Goal: Transaction & Acquisition: Purchase product/service

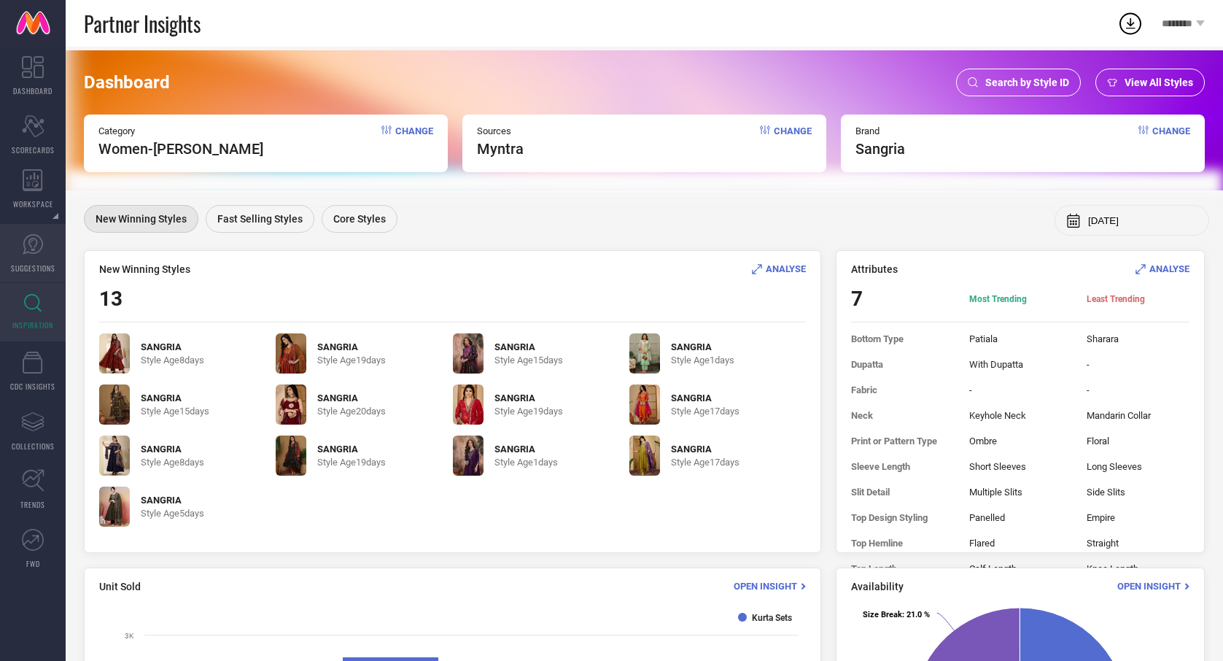
scroll to position [217, 0]
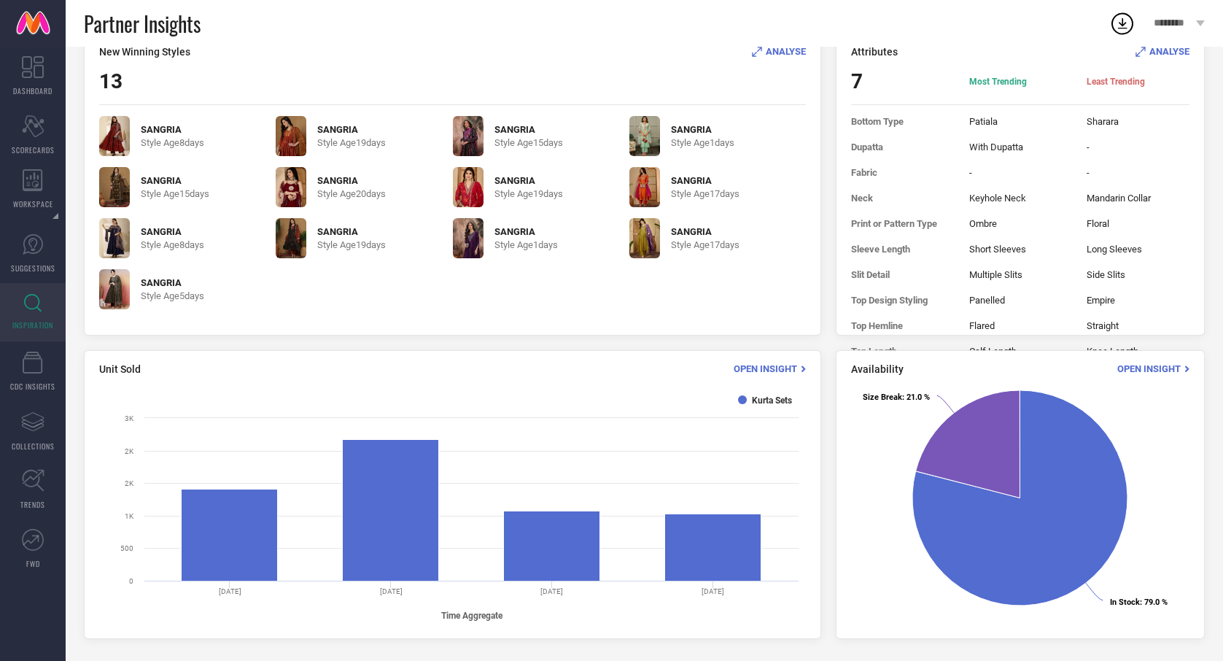
click at [42, 332] on link "INSPIRATION" at bounding box center [33, 312] width 66 height 58
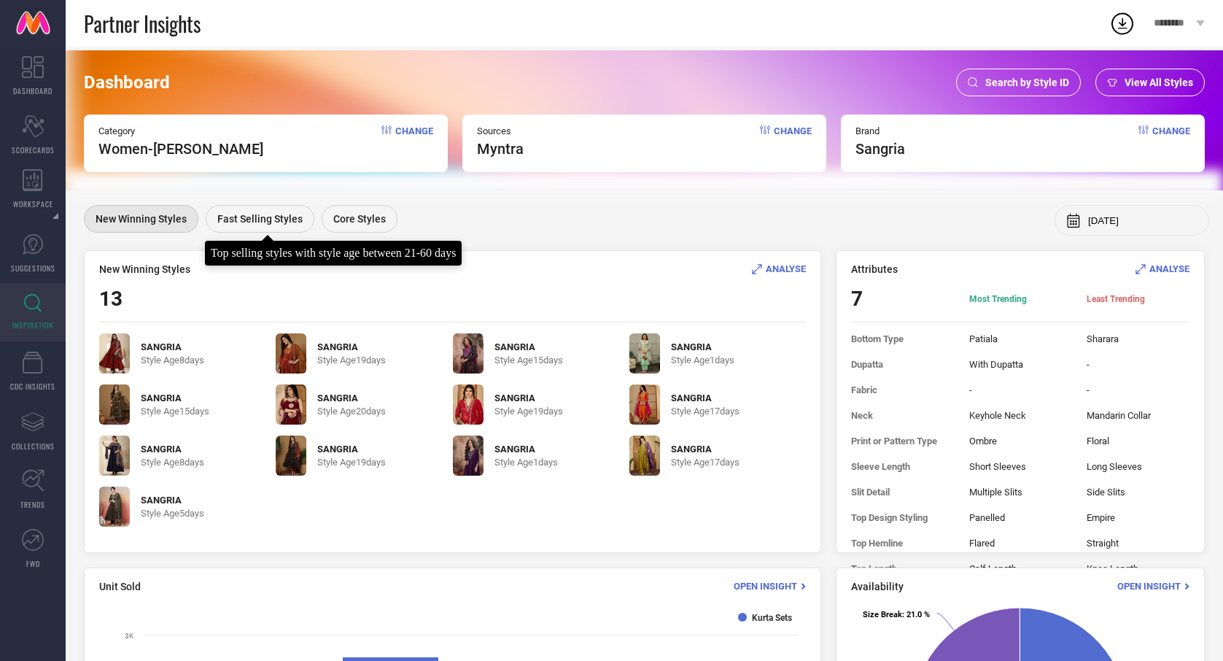
click at [248, 211] on div "Fast Selling Styles" at bounding box center [260, 219] width 109 height 28
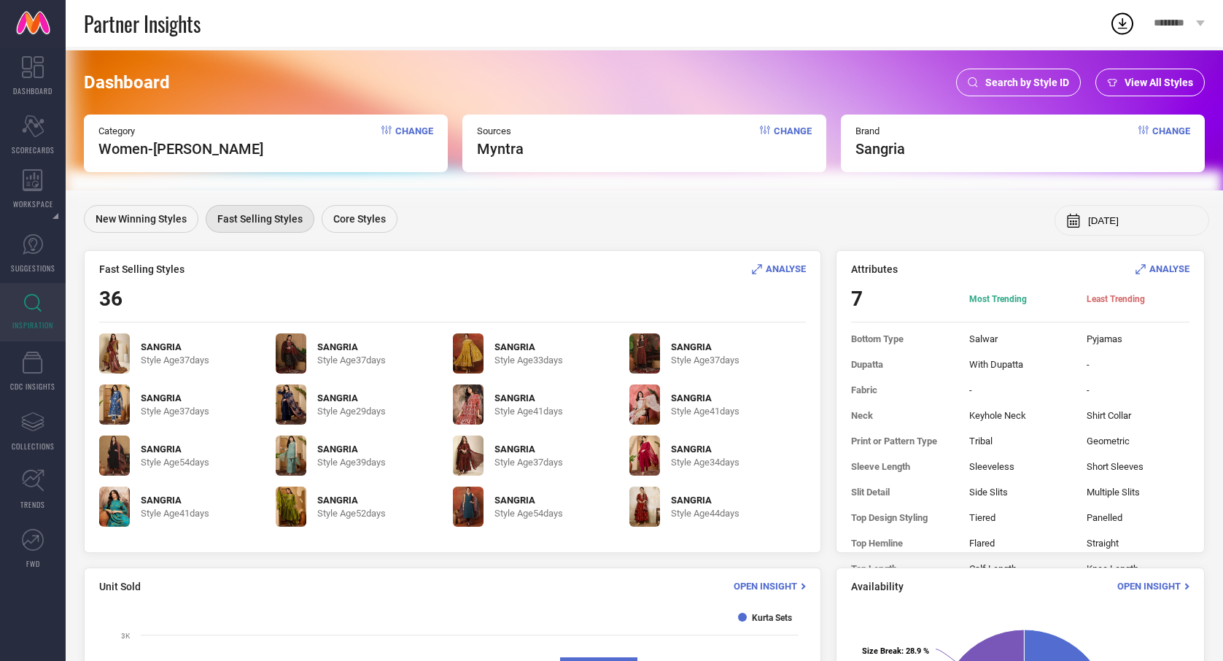
click at [118, 509] on img at bounding box center [114, 507] width 31 height 40
click at [468, 406] on img at bounding box center [468, 404] width 31 height 40
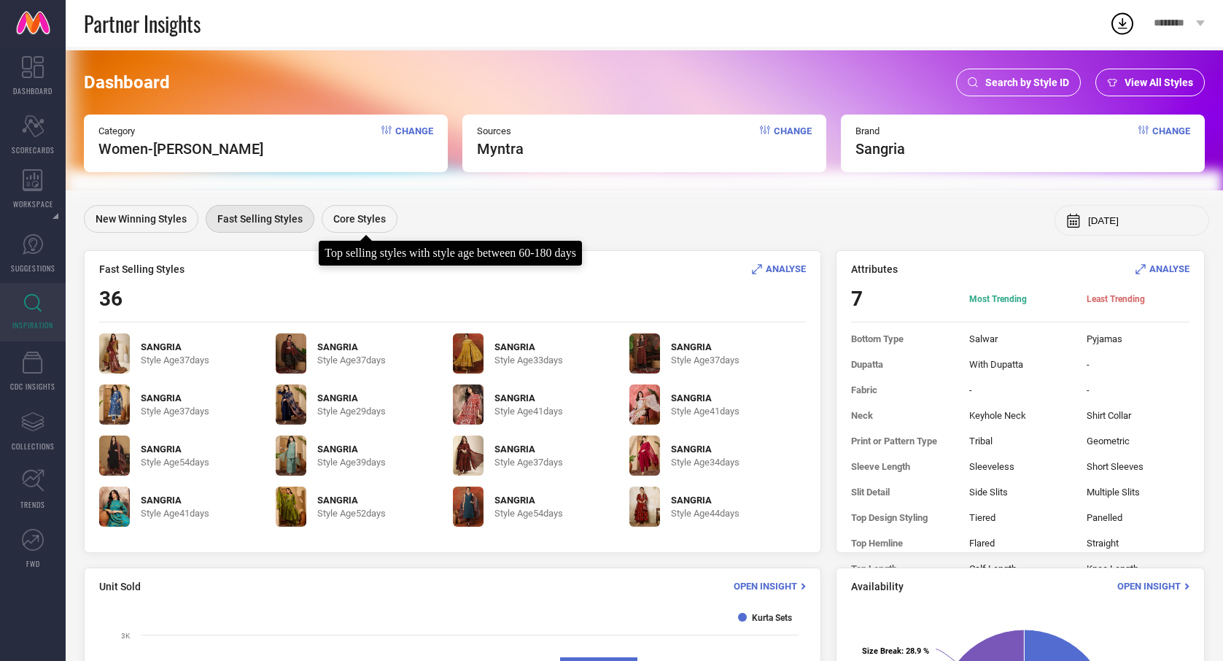
click at [343, 223] on span "Core Styles" at bounding box center [359, 219] width 53 height 12
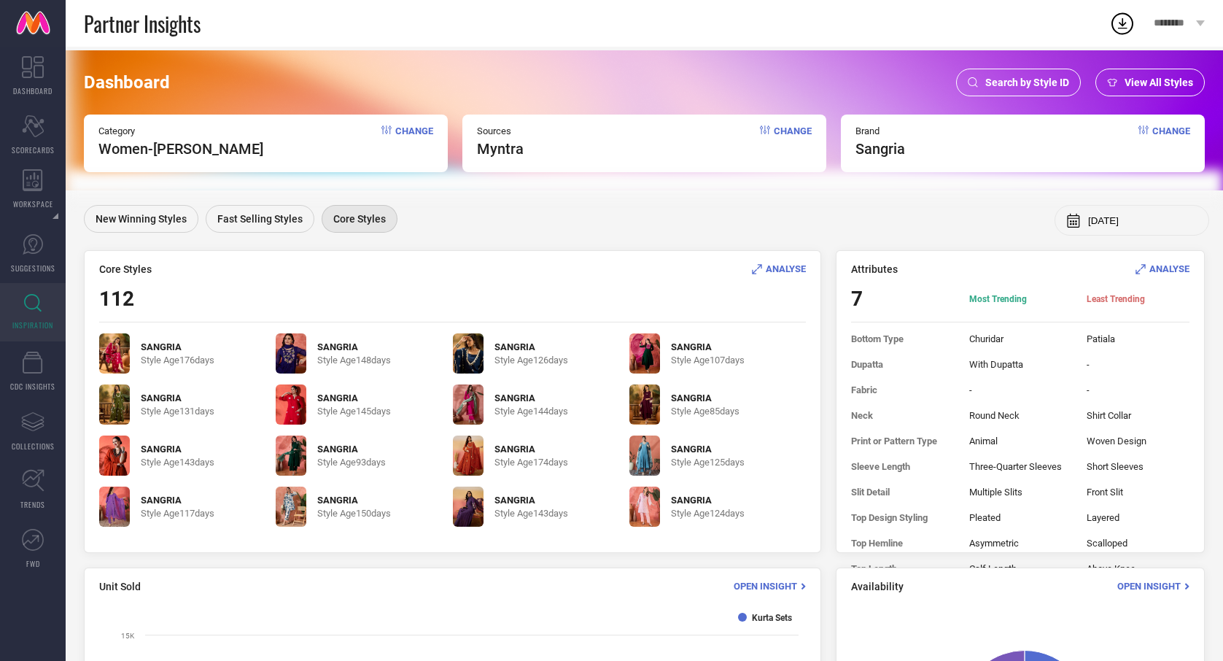
click at [264, 153] on div "Category Women-Kurta Sets Change" at bounding box center [266, 144] width 364 height 58
click at [405, 132] on span "Change" at bounding box center [414, 141] width 38 height 32
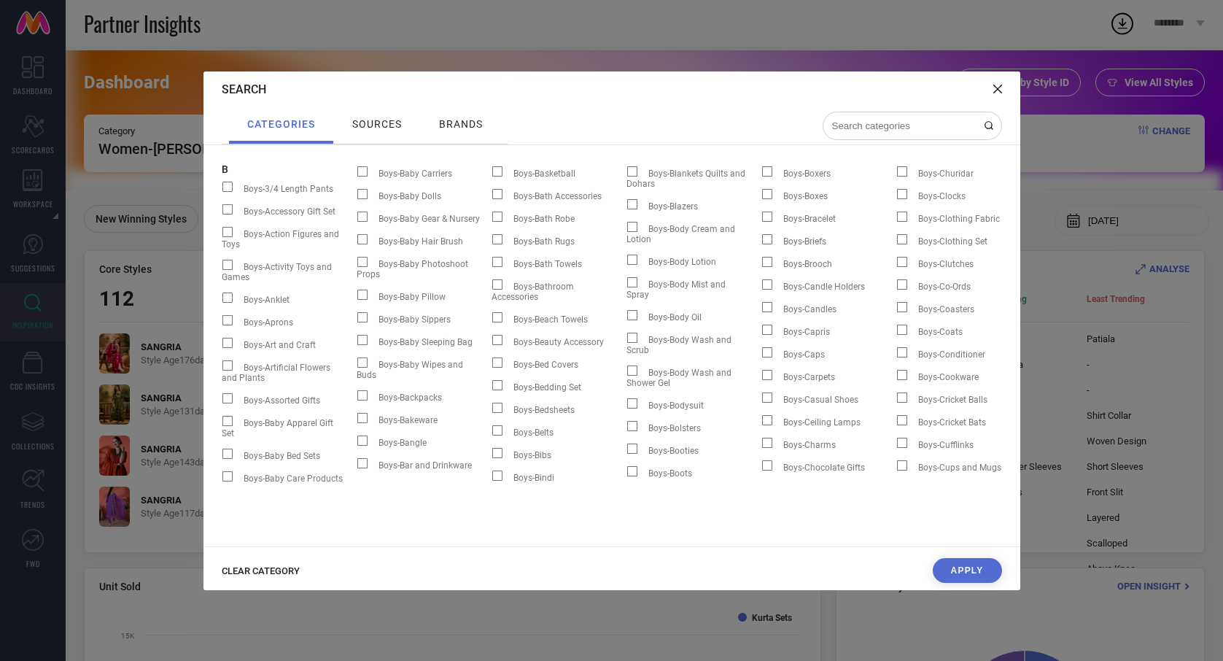
click at [894, 124] on input at bounding box center [904, 126] width 146 height 12
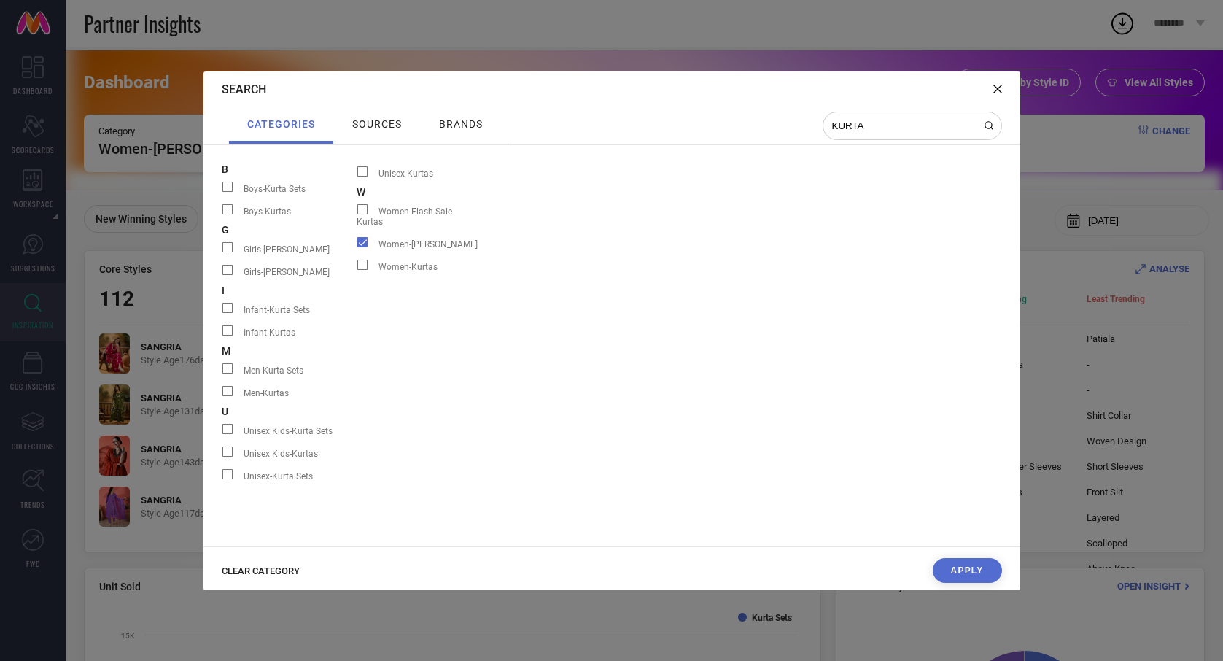
type input "KURTA"
click at [410, 263] on label "Women-Kurtas" at bounding box center [424, 266] width 135 height 19
click at [357, 270] on input "Women-Kurtas" at bounding box center [357, 270] width 0 height 0
click at [363, 237] on span at bounding box center [362, 242] width 10 height 10
click at [357, 247] on input "Women-[PERSON_NAME]" at bounding box center [357, 247] width 0 height 0
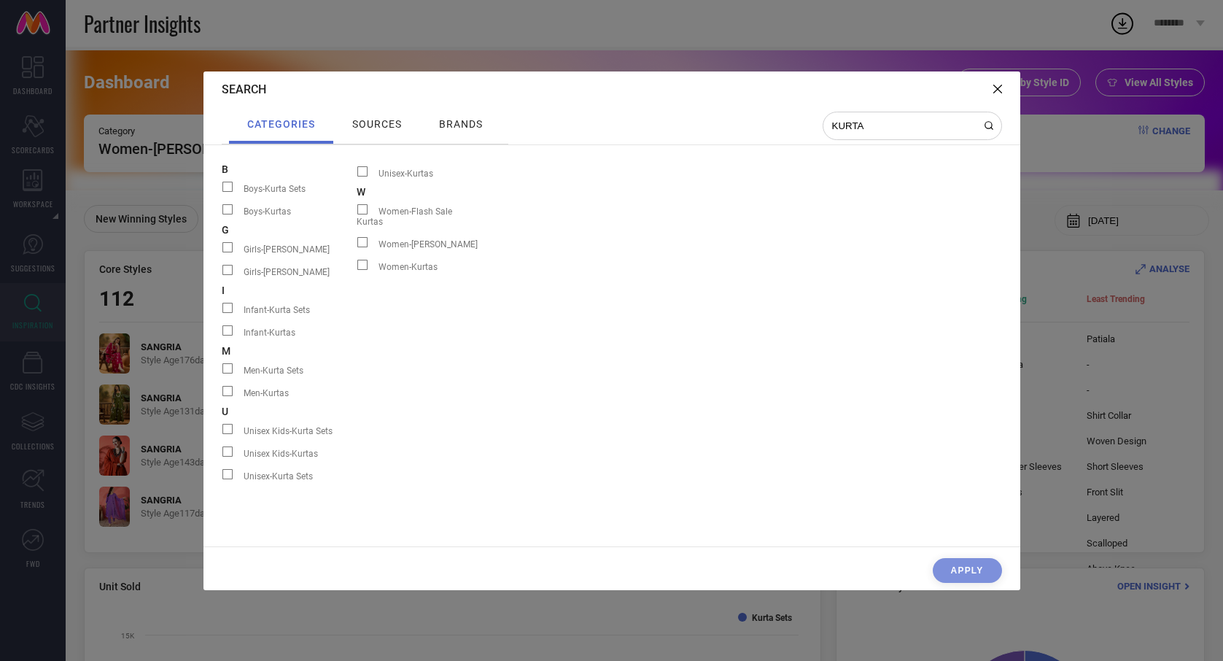
click at [365, 260] on span at bounding box center [362, 265] width 10 height 10
click at [357, 270] on input "Women-Kurtas" at bounding box center [357, 270] width 0 height 0
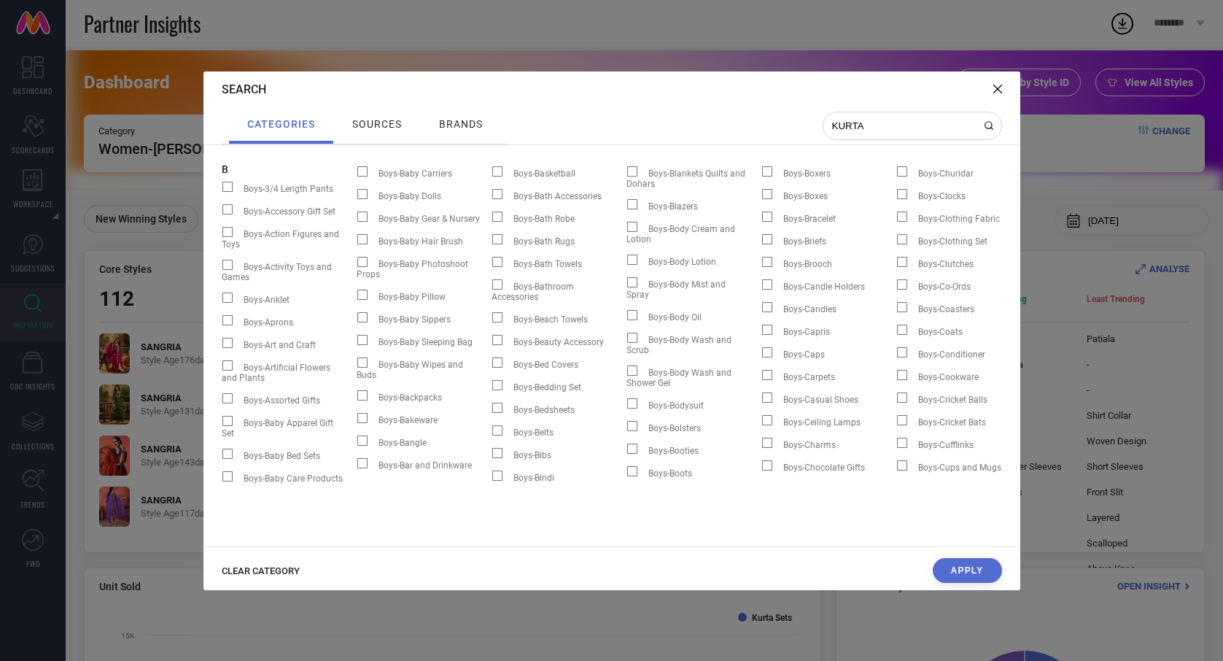
click at [912, 134] on div "KURTA" at bounding box center [912, 126] width 179 height 28
click at [966, 573] on button "Apply" at bounding box center [967, 570] width 69 height 25
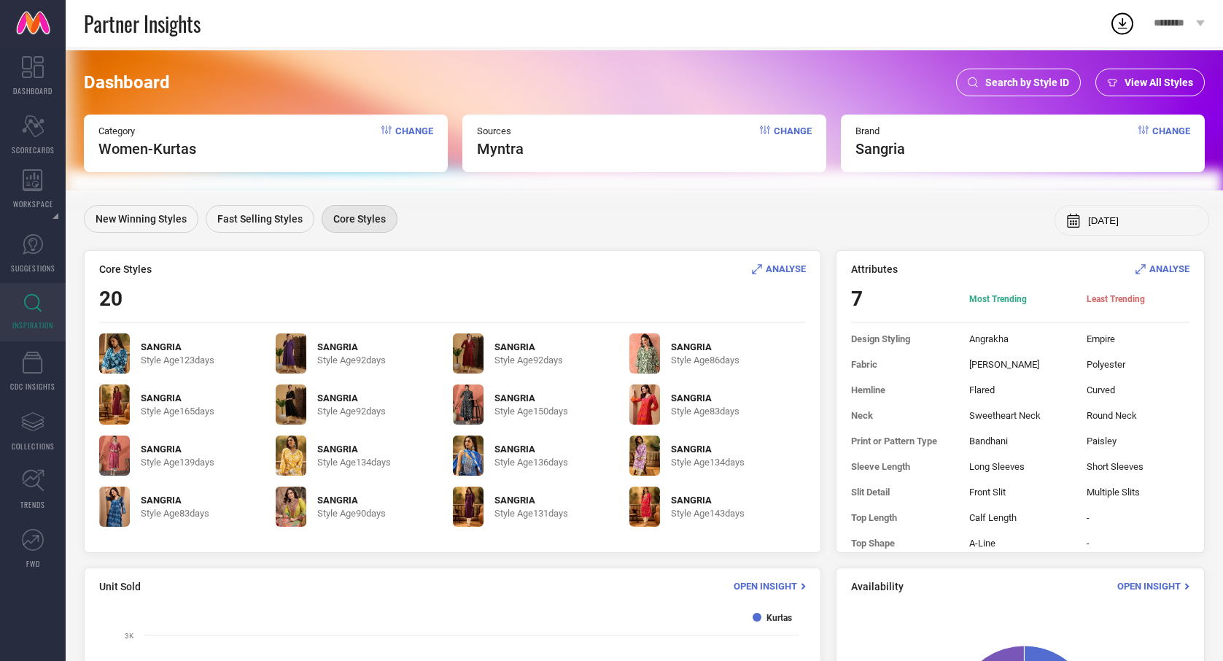
click at [295, 513] on img at bounding box center [291, 507] width 31 height 40
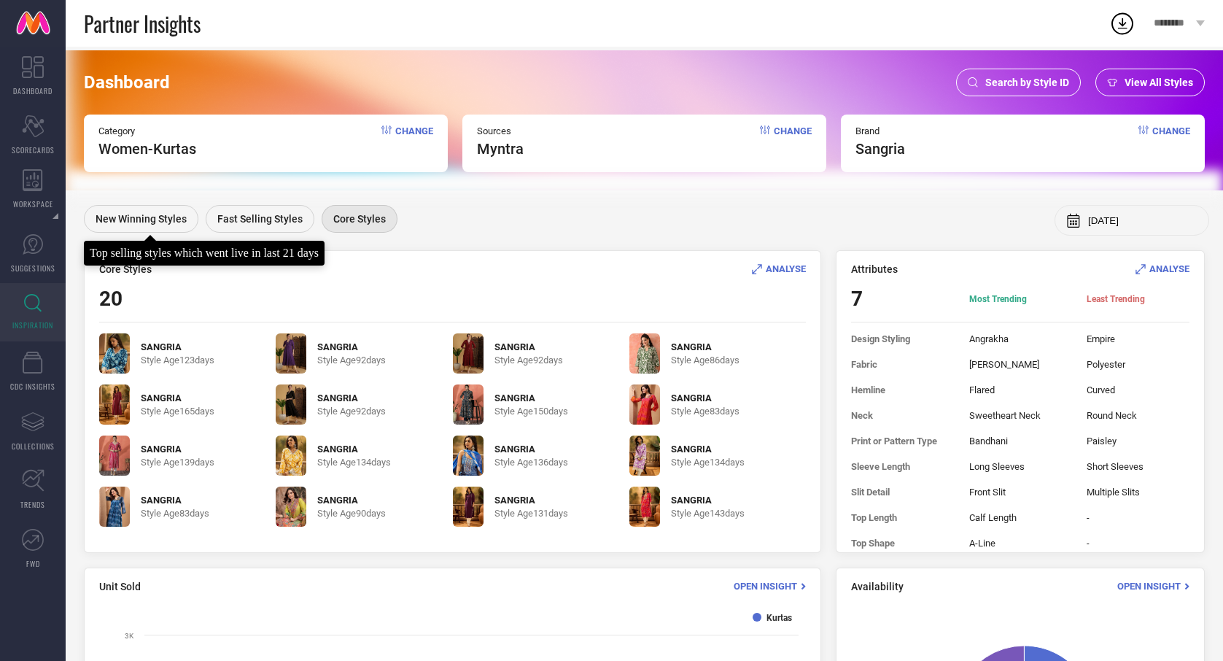
click at [144, 223] on span "New Winning Styles" at bounding box center [141, 219] width 91 height 12
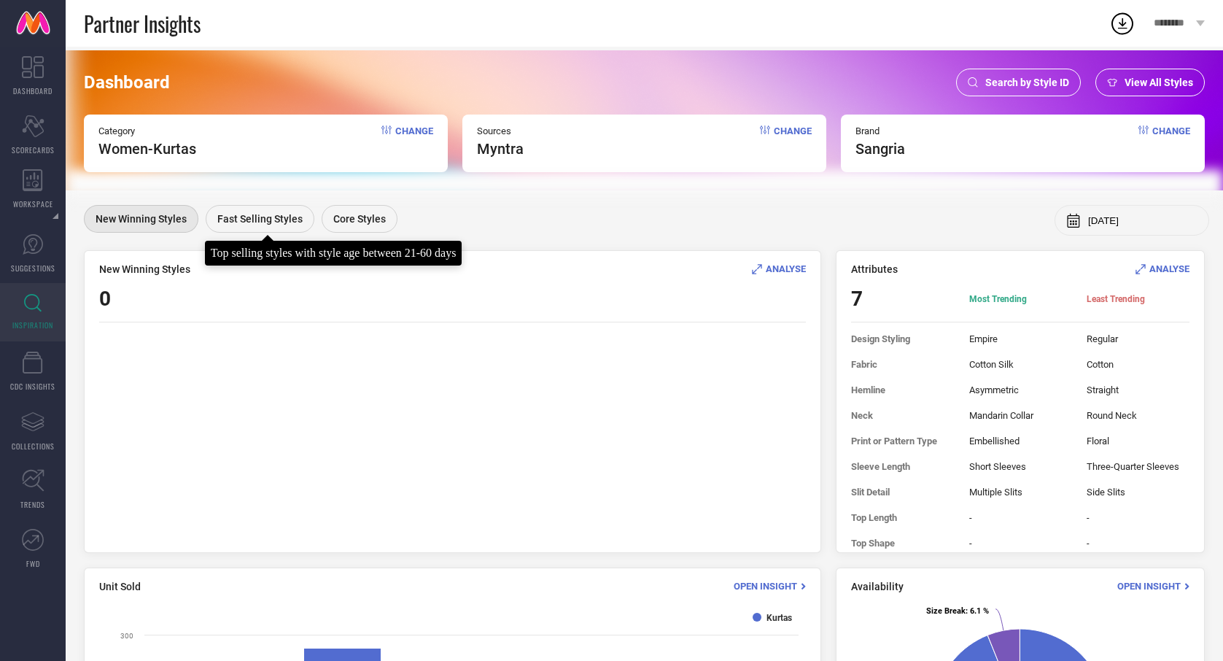
click at [258, 216] on span "Fast Selling Styles" at bounding box center [259, 219] width 85 height 12
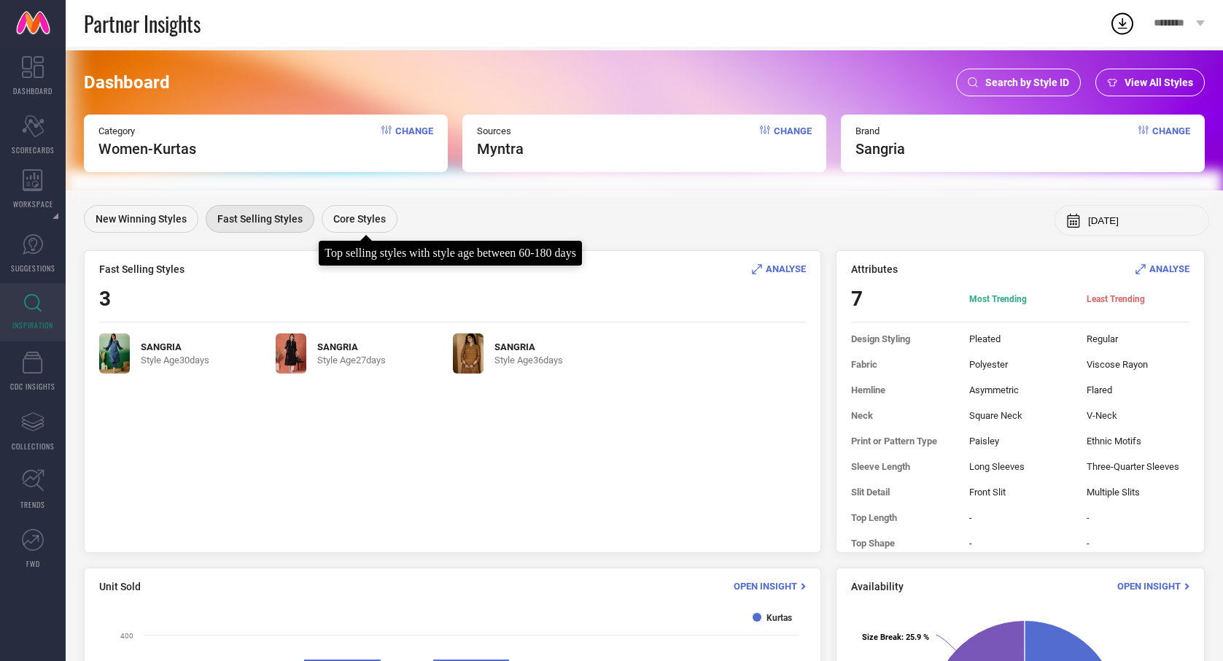
click at [344, 213] on span "Core Styles" at bounding box center [359, 219] width 53 height 12
